Goal: Check status: Check status

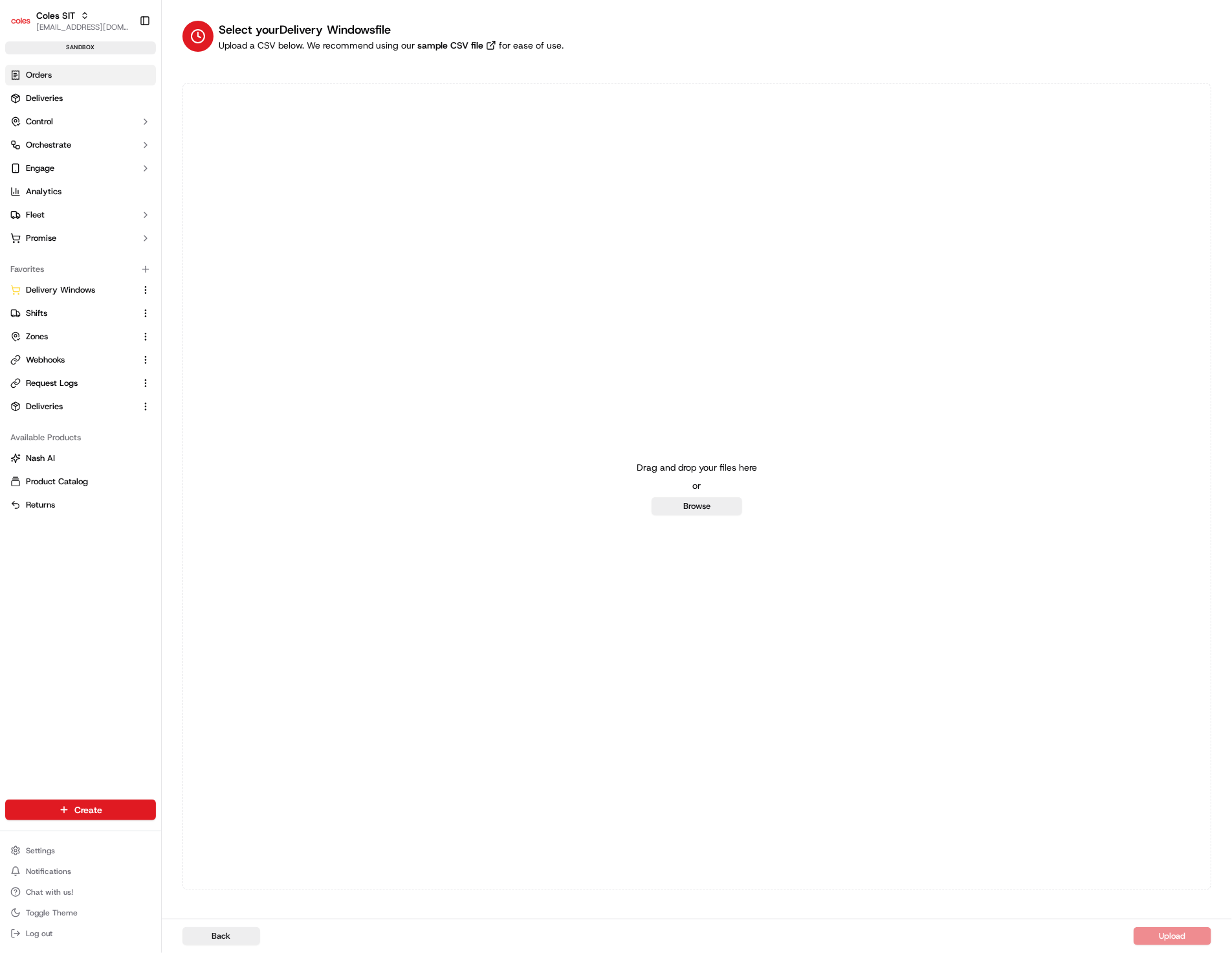
click at [68, 76] on link "Orders" at bounding box center [81, 75] width 151 height 20
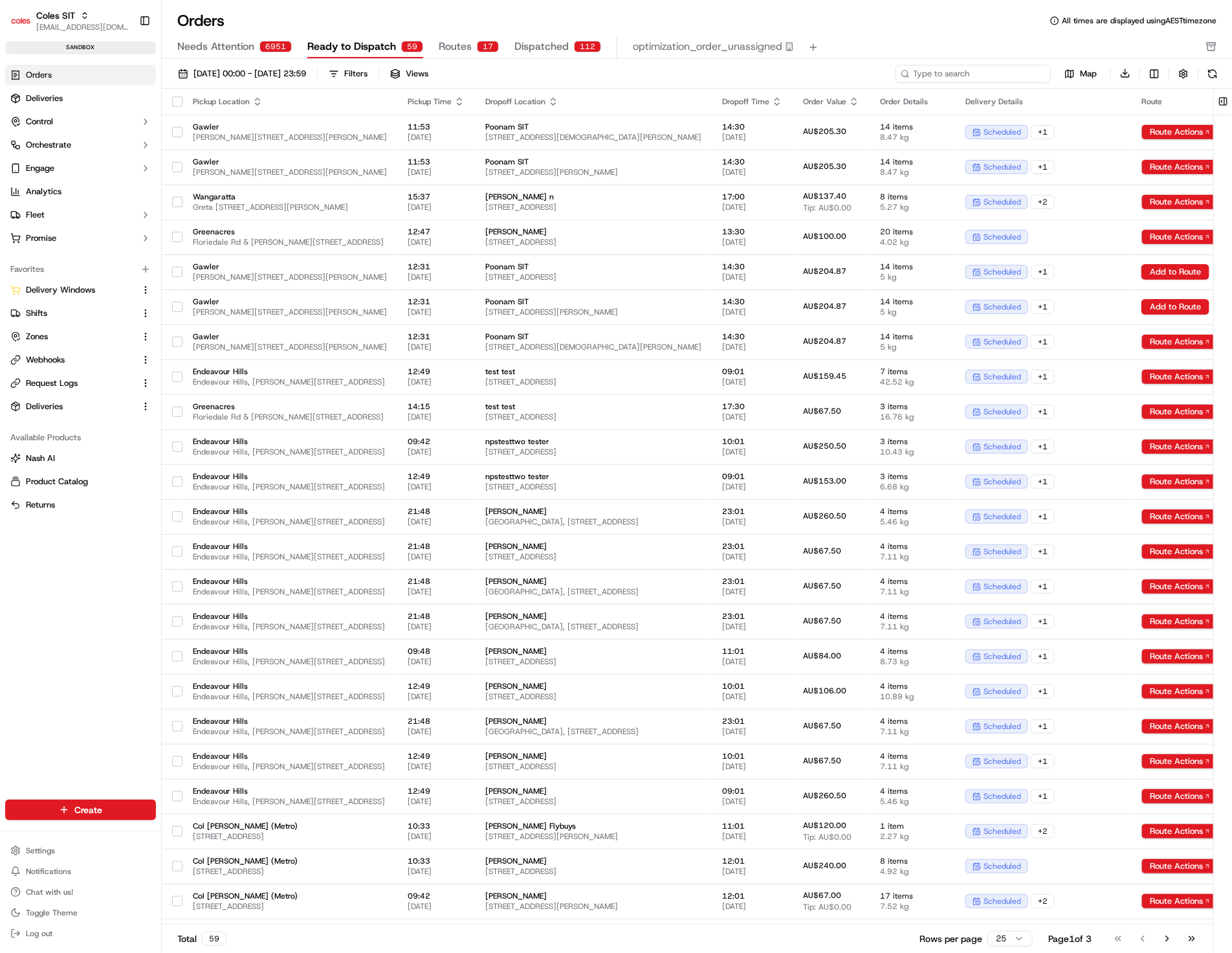
click at [957, 78] on input at bounding box center [972, 73] width 155 height 18
paste input "232141662"
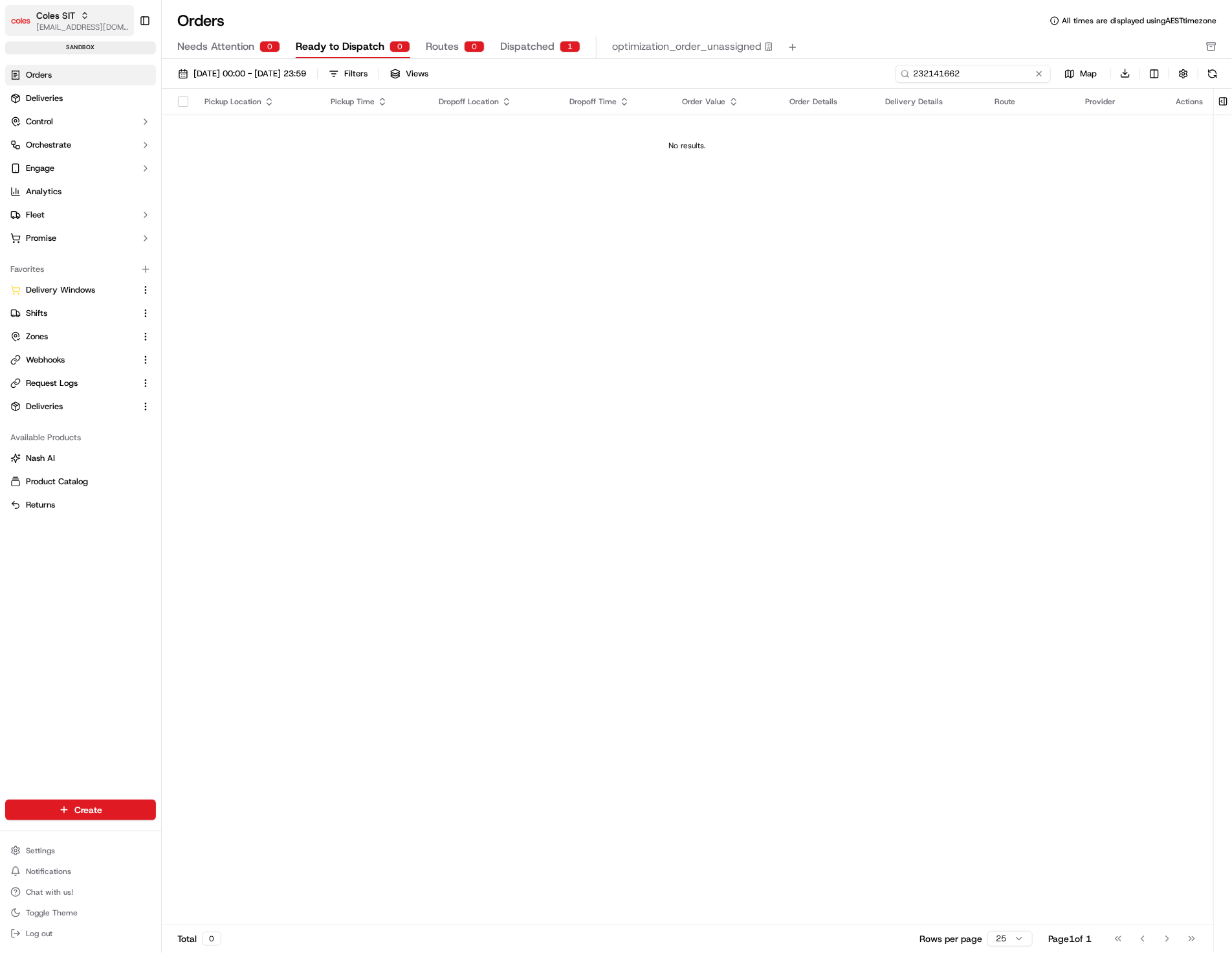
type input "232141662"
click at [69, 18] on span "Coles SIT" at bounding box center [55, 16] width 39 height 13
click at [799, 294] on div "Pickup Location Pickup Time Dropoff Location Dropoff Time Order Value Order Det…" at bounding box center [688, 507] width 1052 height 837
click at [974, 74] on input "232141662" at bounding box center [972, 73] width 155 height 18
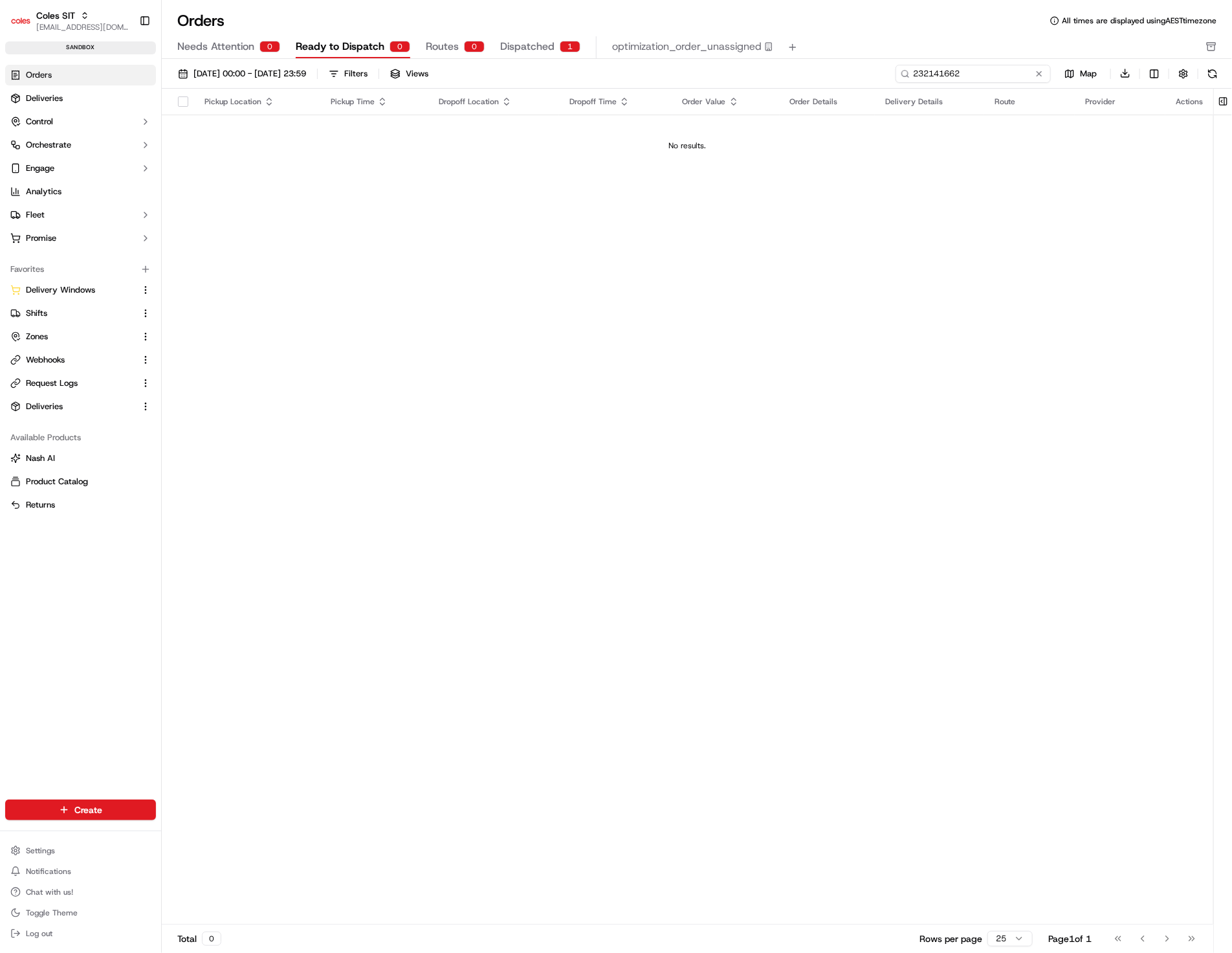
click at [974, 74] on input "232141662" at bounding box center [972, 73] width 155 height 18
click at [513, 42] on span "Dispatched" at bounding box center [527, 46] width 54 height 16
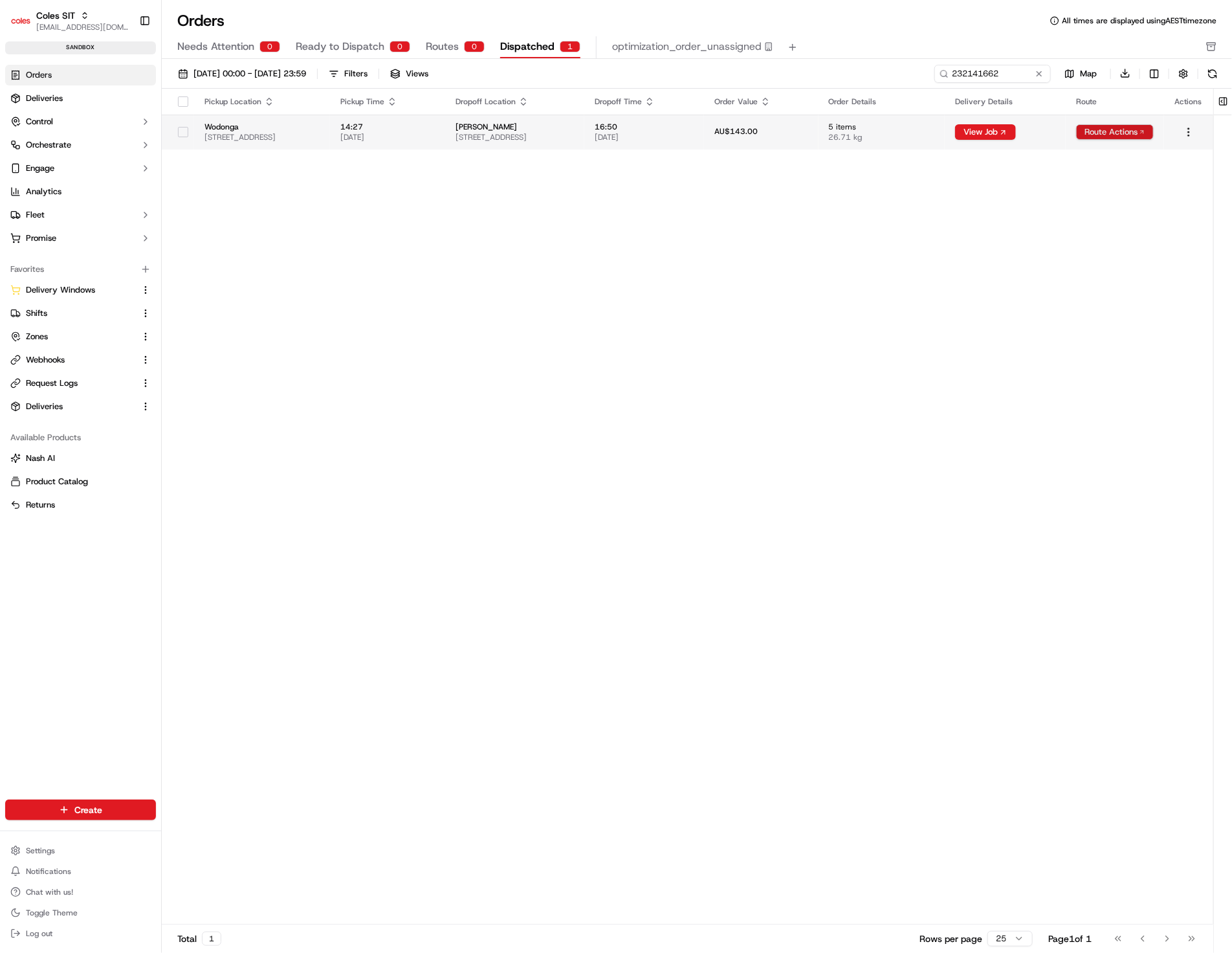
click at [1115, 136] on html "Coles SIT [EMAIL_ADDRESS][DOMAIN_NAME] Toggle Sidebar sandbox Orders Deliveries…" at bounding box center [616, 476] width 1232 height 953
click at [1117, 159] on div "View Route" at bounding box center [1112, 156] width 76 height 20
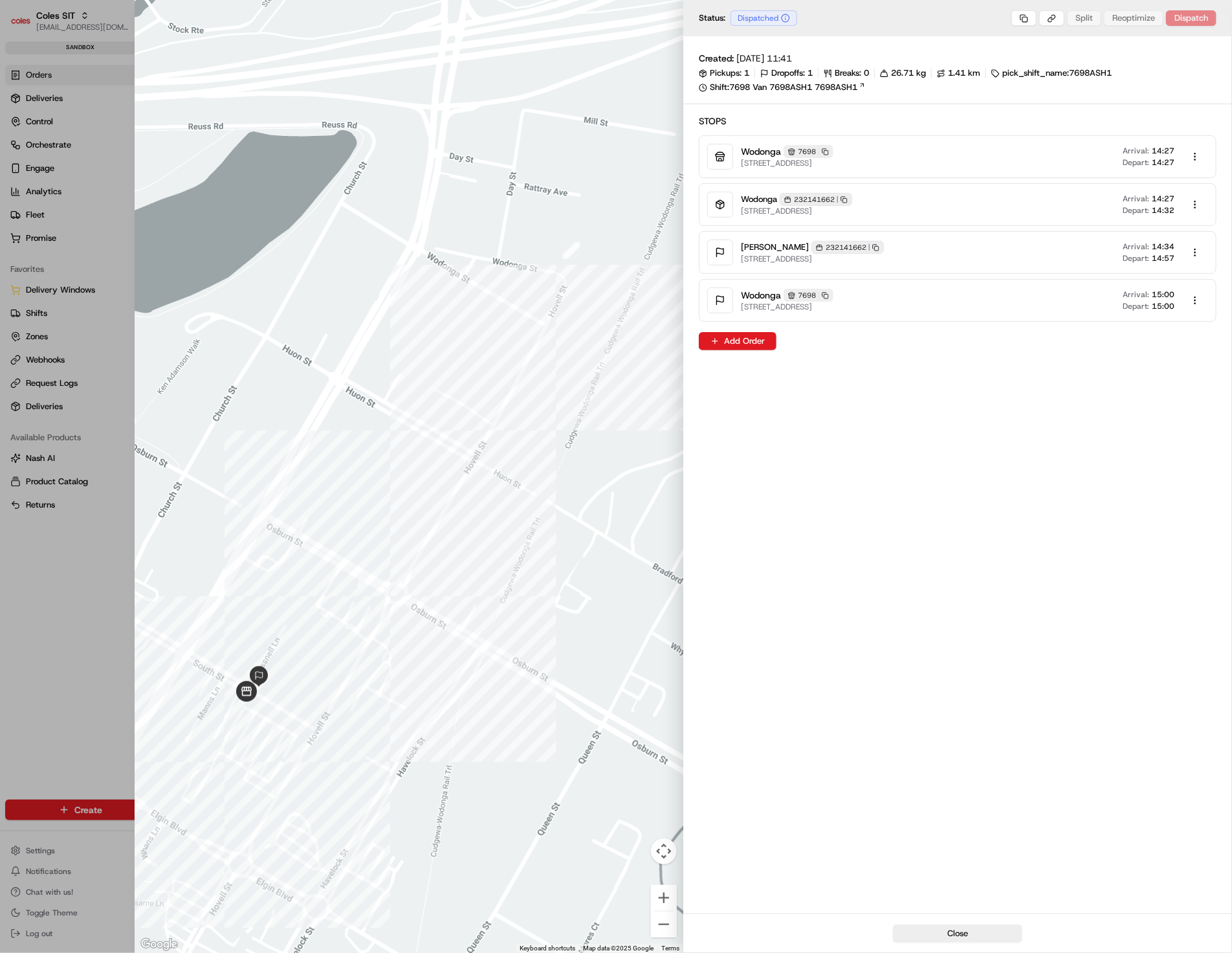
click at [34, 542] on div at bounding box center [616, 476] width 1232 height 953
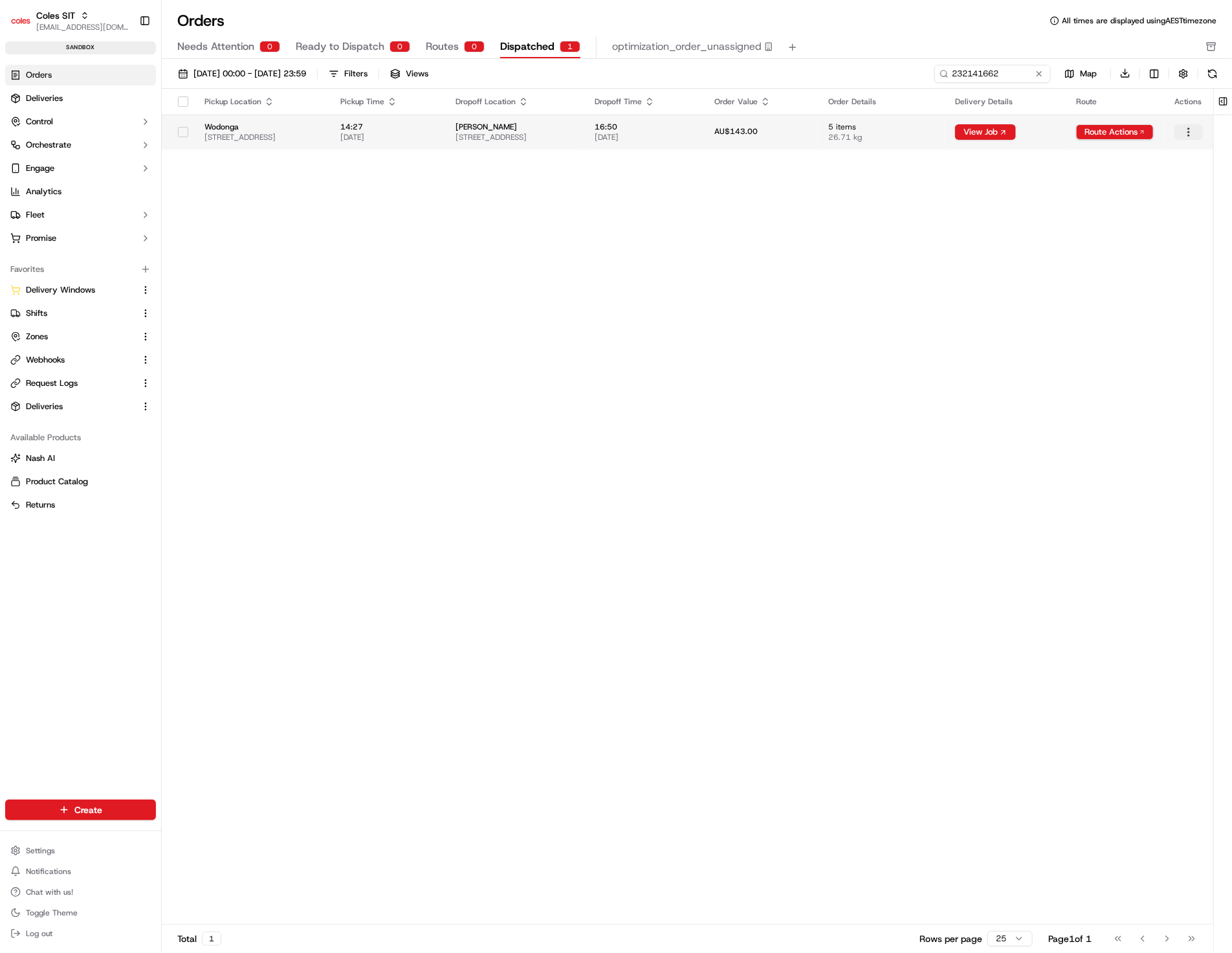
click at [1181, 138] on html "Coles SIT [EMAIL_ADDRESS][DOMAIN_NAME] Toggle Sidebar sandbox Orders Deliveries…" at bounding box center [616, 476] width 1232 height 953
click at [1125, 159] on link "Events" at bounding box center [1160, 156] width 138 height 20
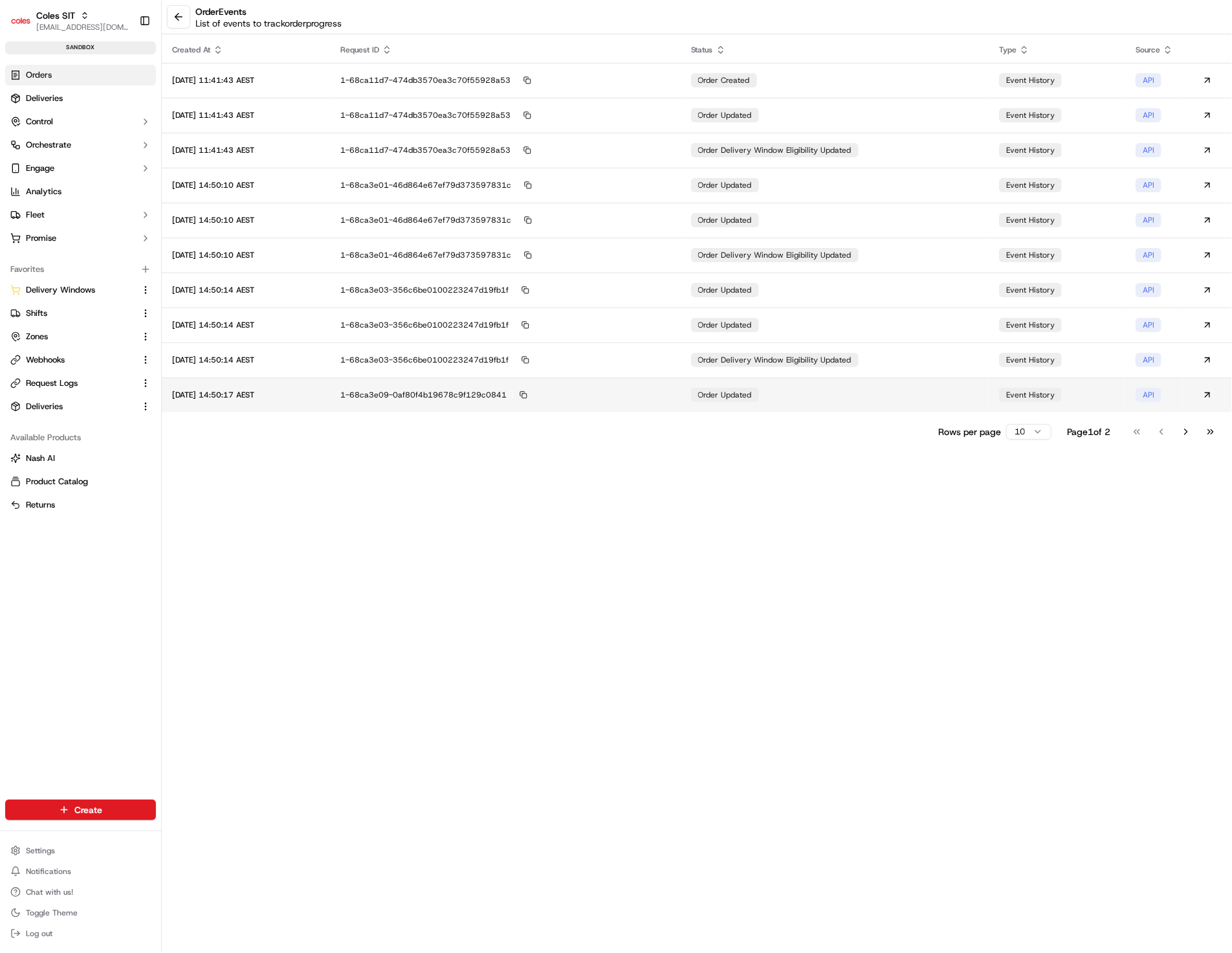
click at [681, 379] on td "1-68ca3e09-0af80f4b19678c9f129c0841" at bounding box center [506, 395] width 351 height 35
click at [1016, 432] on html "Coles SIT prateekmohan.lal@coles.com.au Toggle Sidebar sandbox Orders Deliverie…" at bounding box center [616, 476] width 1232 height 953
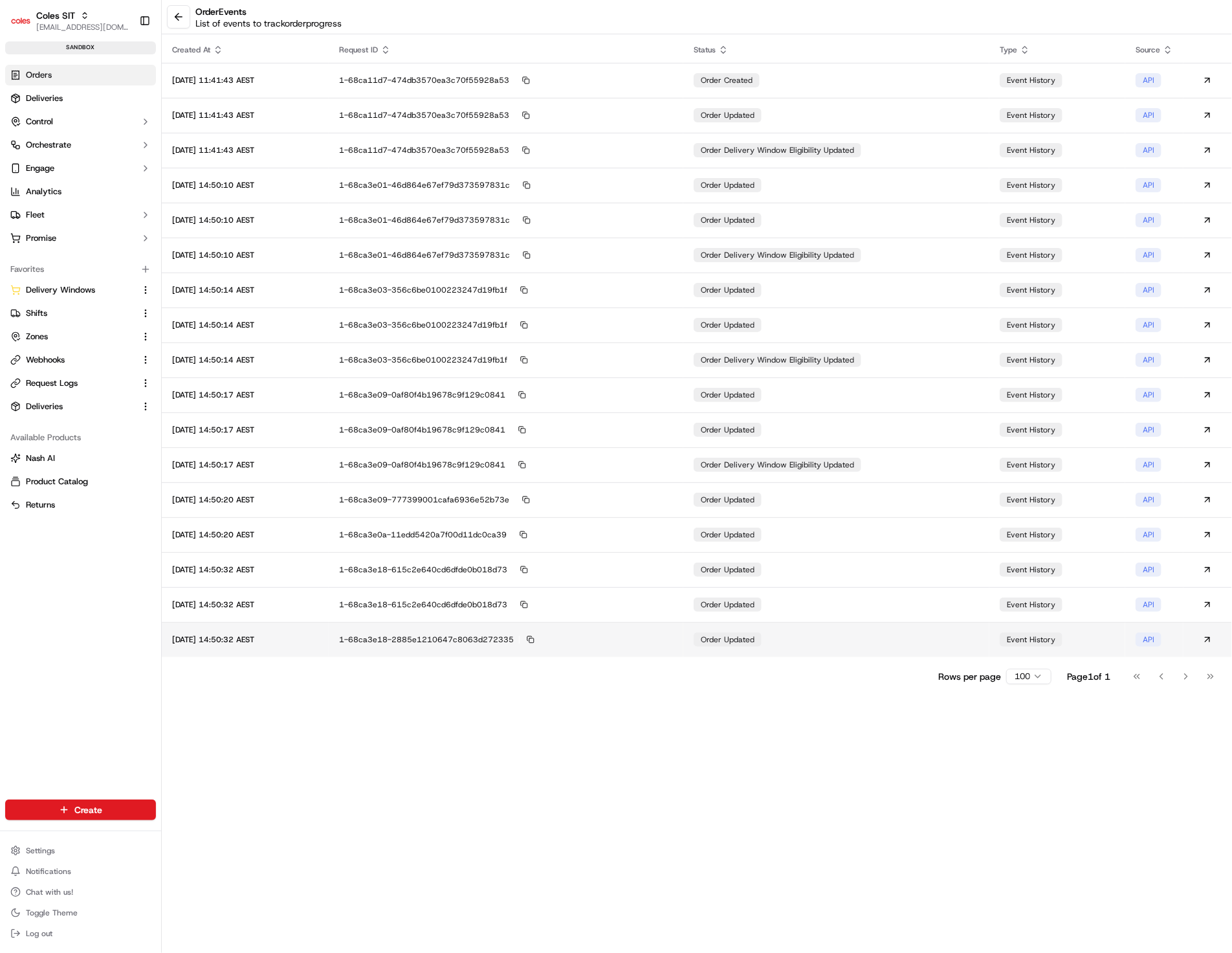
click at [614, 630] on td "1-68ca3e18-2885e1210647c8063d272335" at bounding box center [506, 639] width 355 height 35
click at [636, 597] on td "1-68ca3e18-615c2e640cd6dfde0b018d73" at bounding box center [506, 604] width 355 height 35
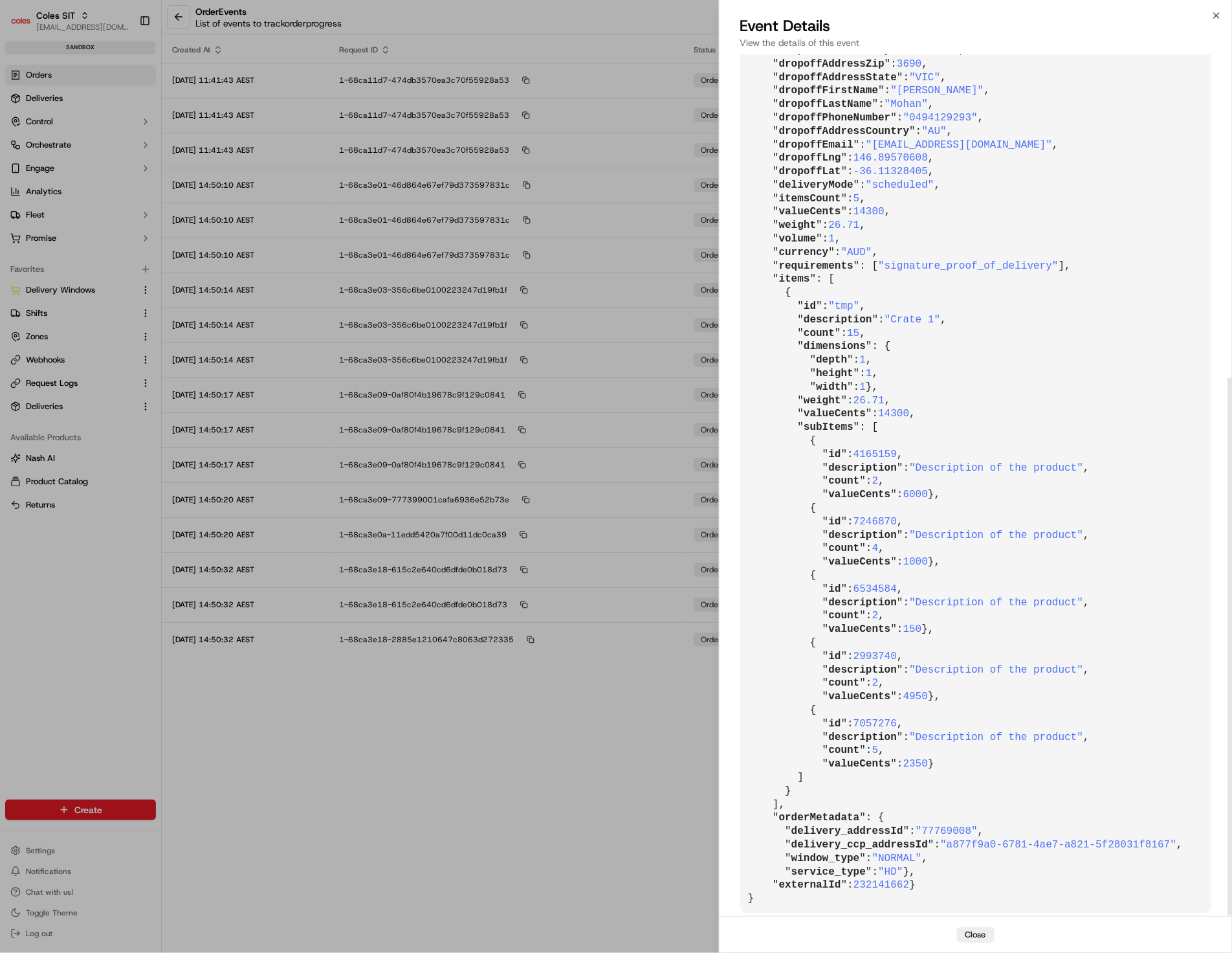
scroll to position [519, 0]
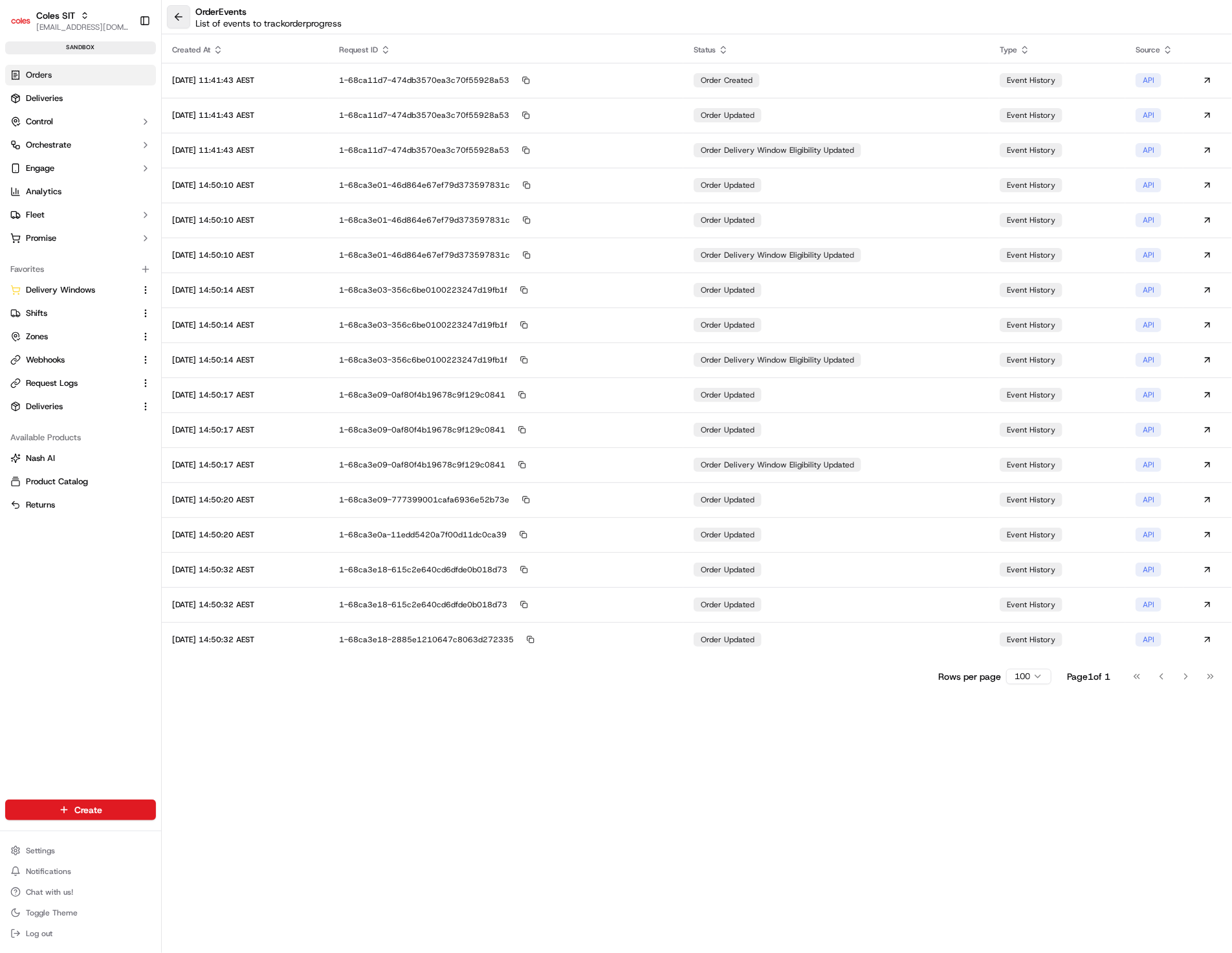
click at [179, 22] on button at bounding box center [179, 17] width 24 height 24
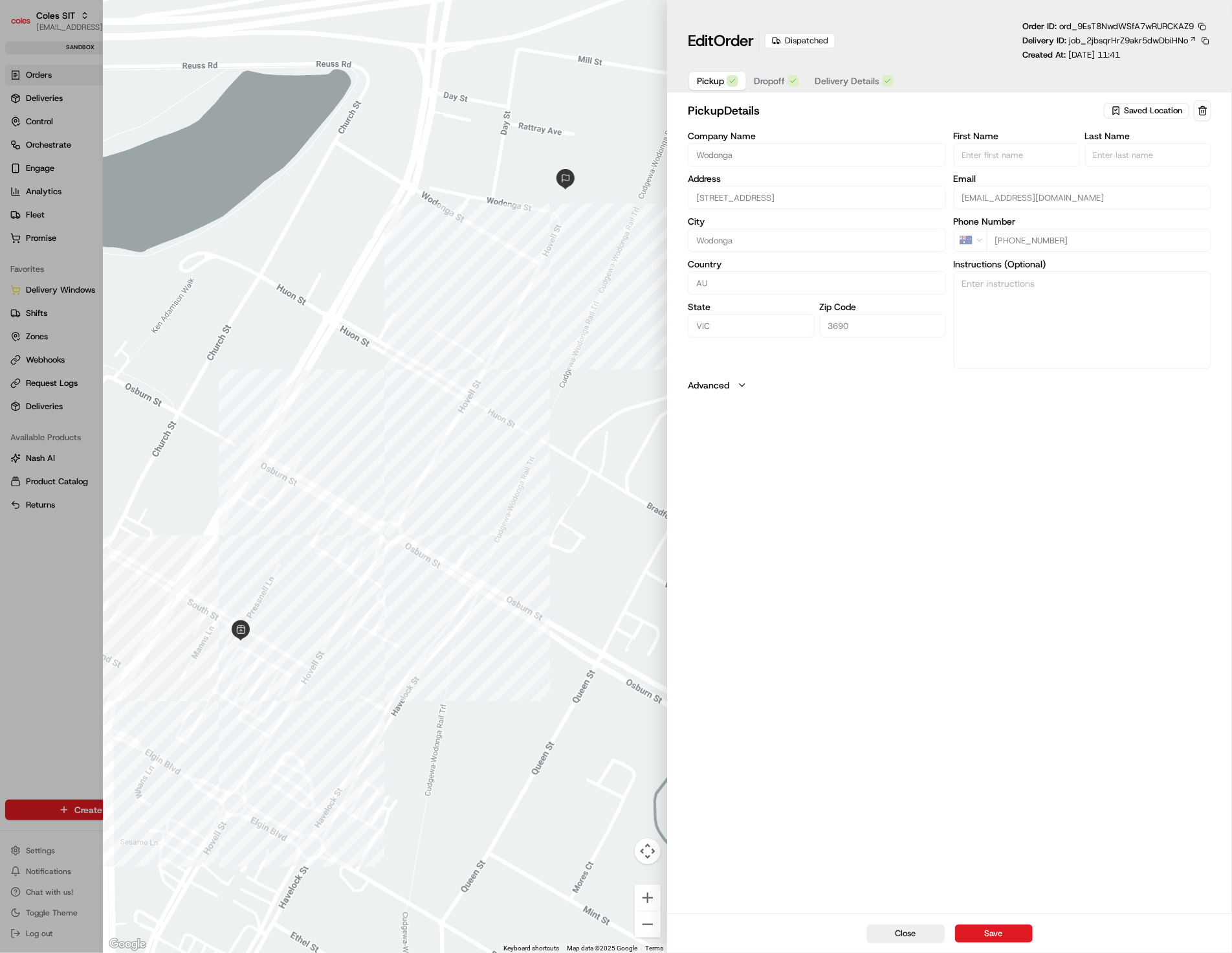
type input "+1"
